Goal: Task Accomplishment & Management: Use online tool/utility

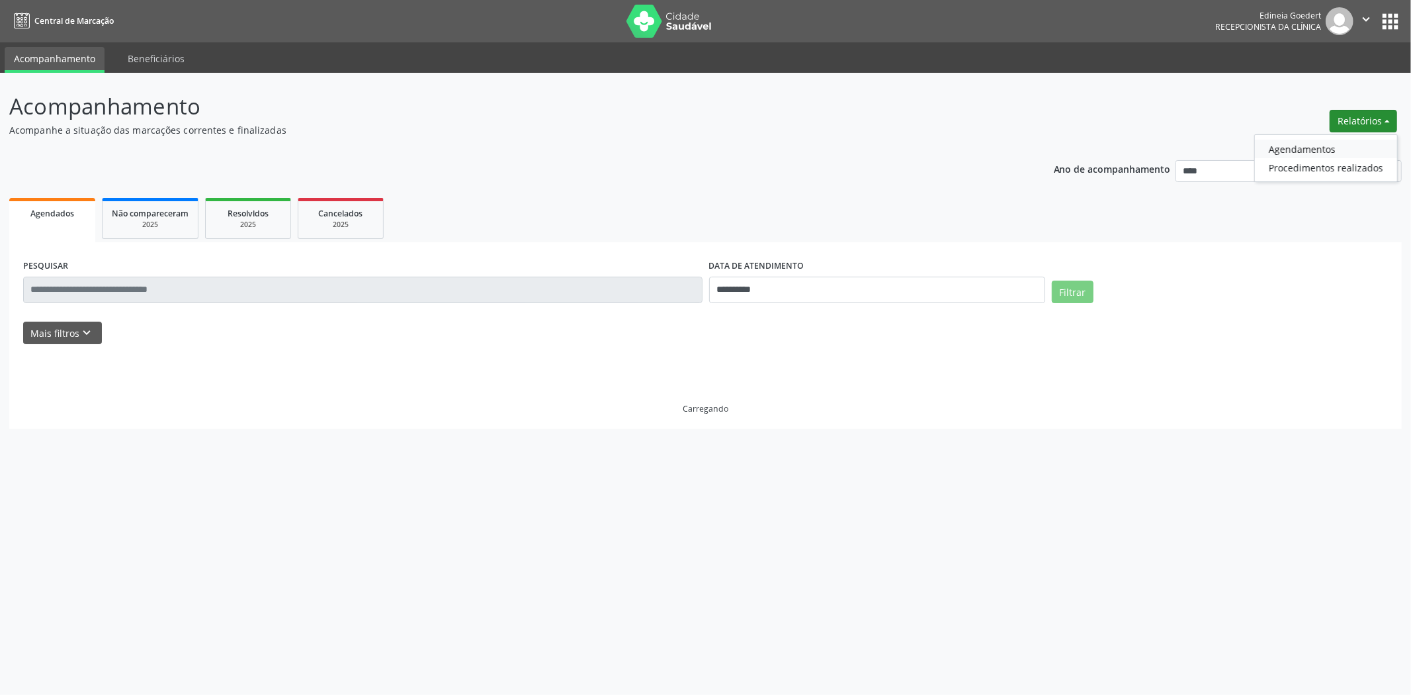
click at [1317, 150] on link "Agendamentos" at bounding box center [1326, 149] width 142 height 19
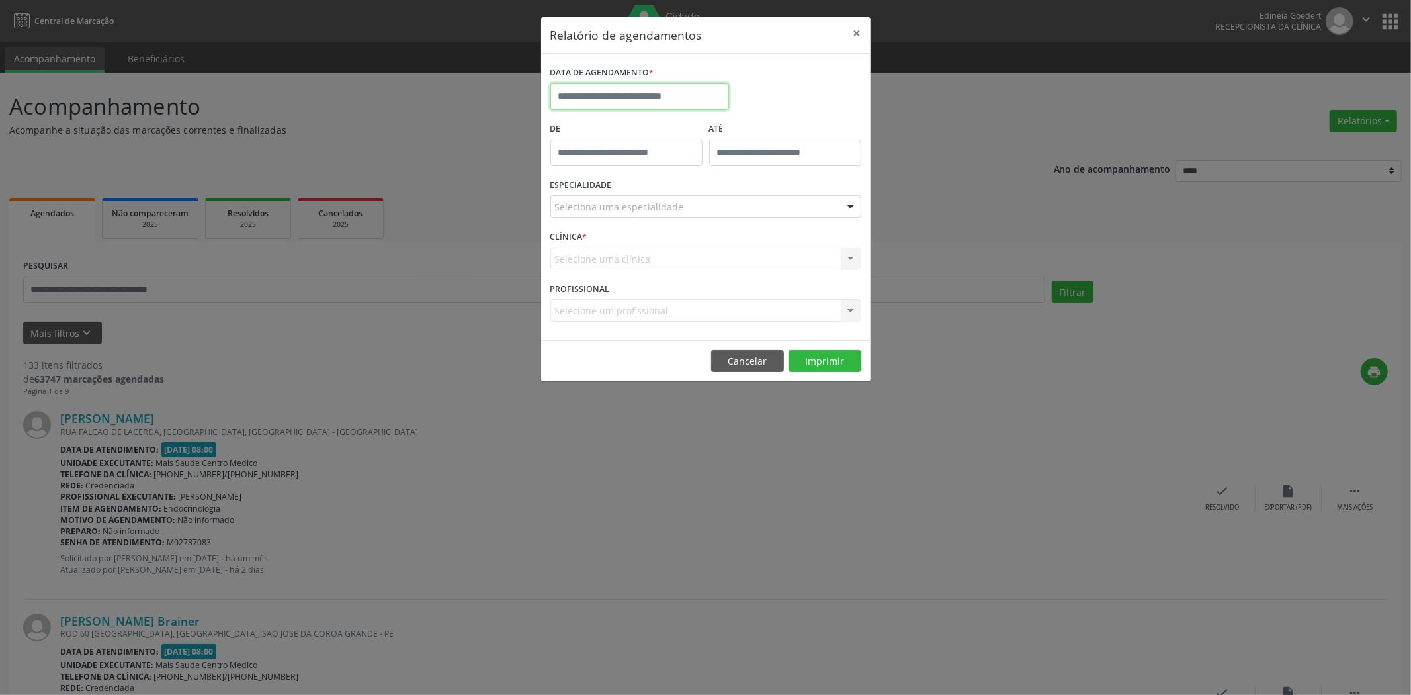
click at [726, 104] on input "text" at bounding box center [639, 96] width 179 height 26
click at [715, 167] on span "1" at bounding box center [710, 166] width 26 height 26
type input "**********"
click at [715, 167] on span "1" at bounding box center [710, 166] width 26 height 26
click at [751, 216] on div "Seleciona uma especialidade" at bounding box center [705, 206] width 311 height 22
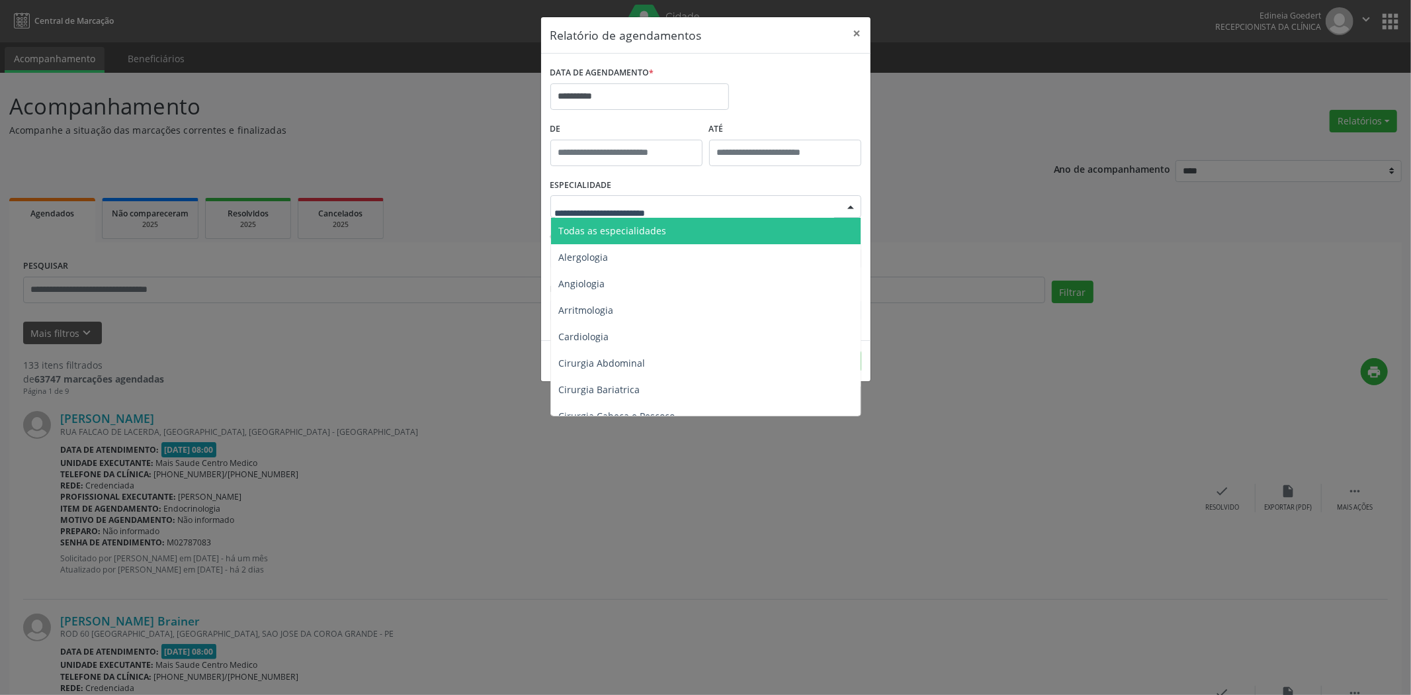
click at [729, 250] on span "Alergologia" at bounding box center [707, 257] width 312 height 26
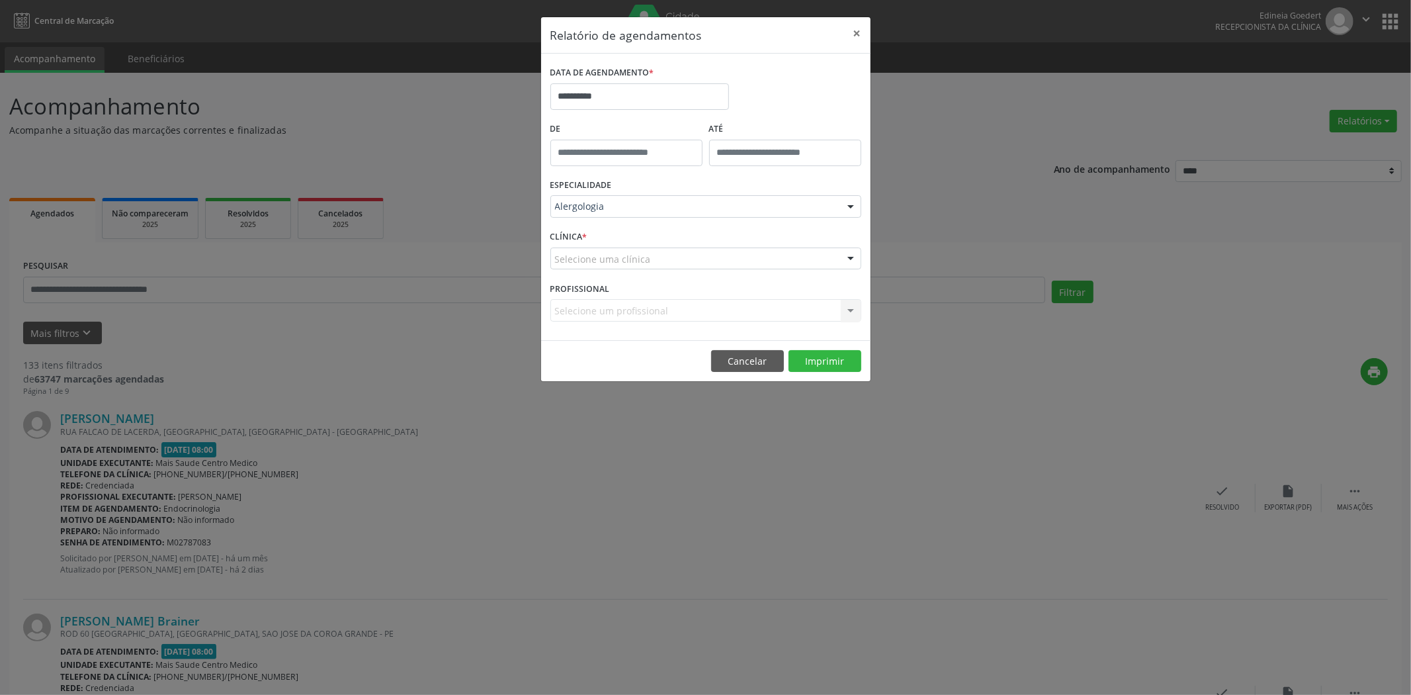
drag, startPoint x: 746, startPoint y: 196, endPoint x: 745, endPoint y: 210, distance: 14.6
click at [746, 197] on div "Alergologia" at bounding box center [705, 206] width 311 height 22
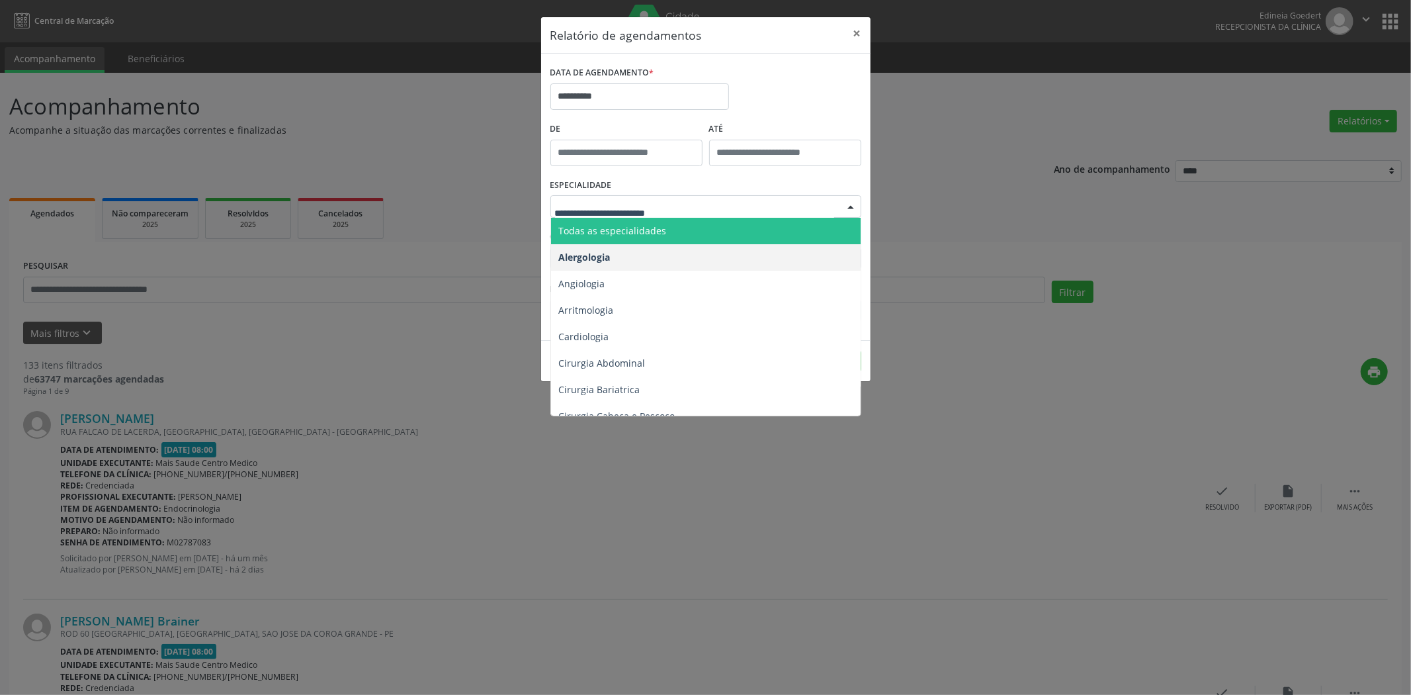
click at [733, 225] on span "Todas as especialidades" at bounding box center [707, 231] width 312 height 26
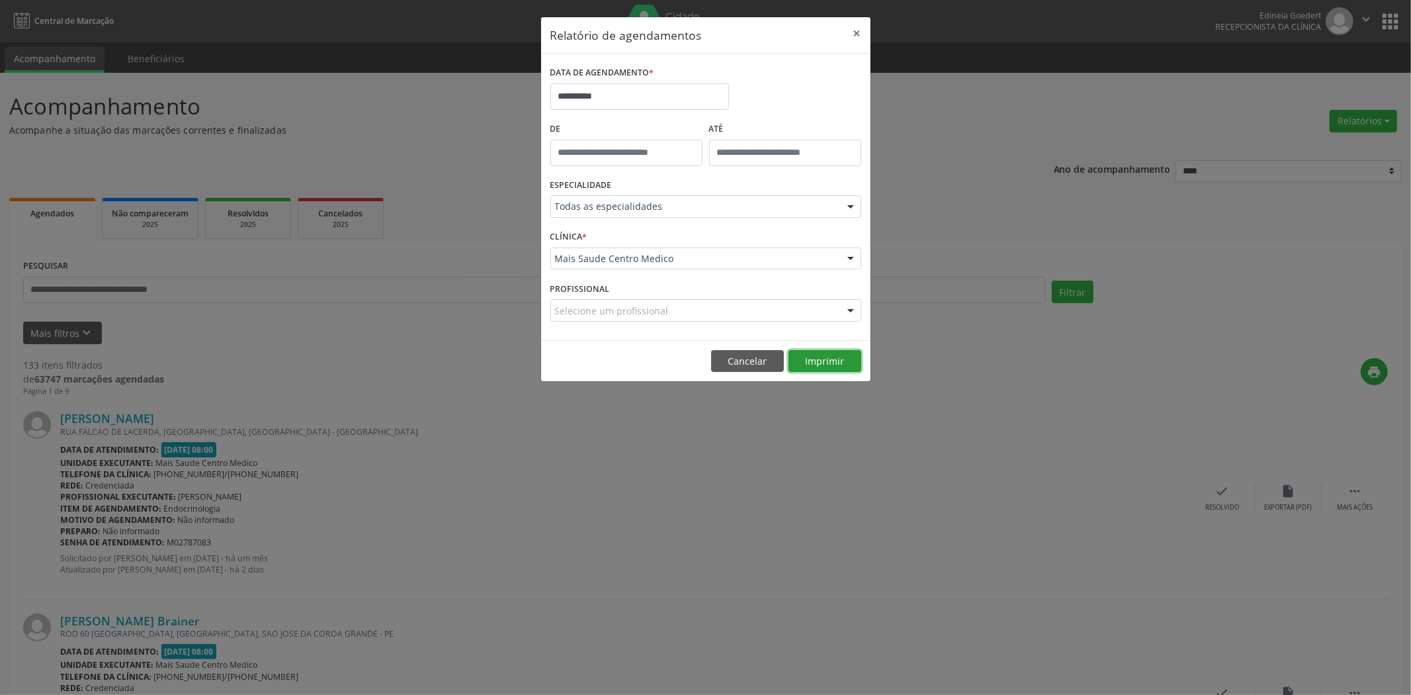
click at [812, 369] on button "Imprimir" at bounding box center [825, 361] width 73 height 22
